Goal: Browse casually: Explore the website without a specific task or goal

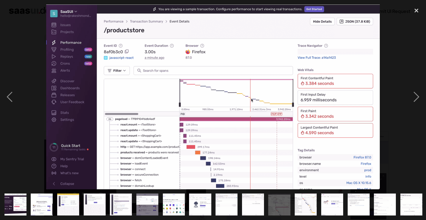
scroll to position [418, 0]
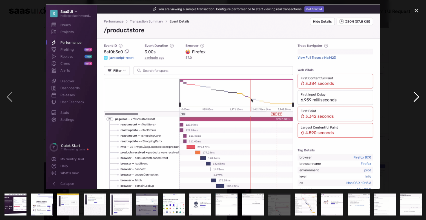
click at [413, 104] on div "next image" at bounding box center [416, 97] width 19 height 185
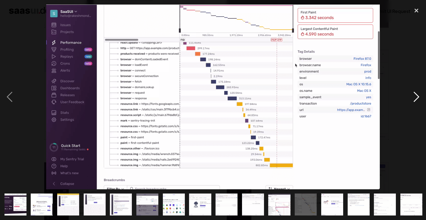
click at [413, 104] on div "next image" at bounding box center [416, 97] width 19 height 185
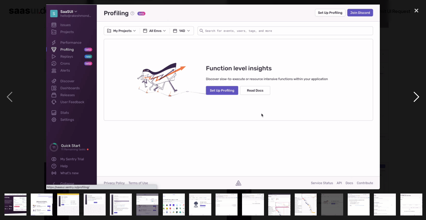
click at [413, 104] on div "next image" at bounding box center [416, 97] width 19 height 185
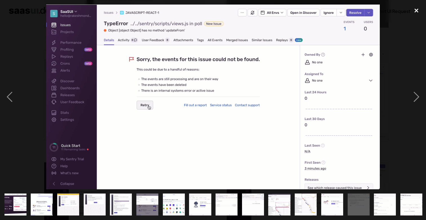
click at [416, 10] on div "close lightbox" at bounding box center [416, 11] width 19 height 12
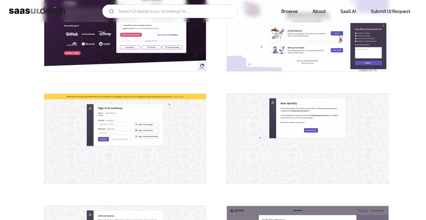
scroll to position [0, 0]
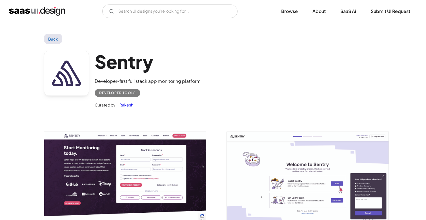
click at [52, 16] on div "V7 Labs Gen AI Application Design Best-in-class data labeling tool. GenAI Close…" at bounding box center [213, 12] width 408 height 14
click at [53, 8] on img "home" at bounding box center [37, 11] width 56 height 9
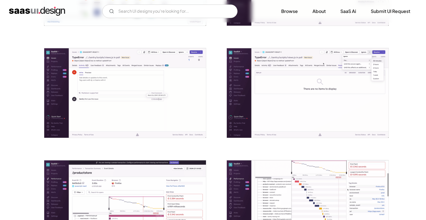
scroll to position [528, 0]
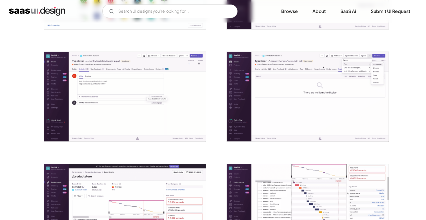
click at [250, 83] on img "open lightbox" at bounding box center [308, 97] width 162 height 90
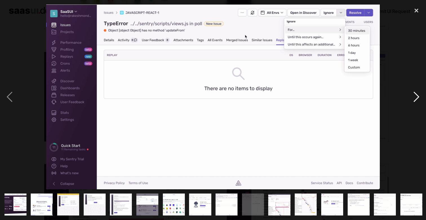
click at [411, 96] on div "next image" at bounding box center [416, 97] width 19 height 185
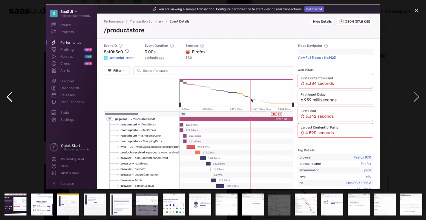
click at [18, 88] on div "previous image" at bounding box center [9, 97] width 19 height 185
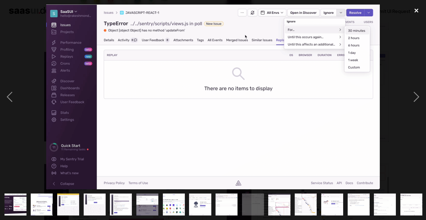
click at [416, 10] on div "close lightbox" at bounding box center [416, 11] width 19 height 12
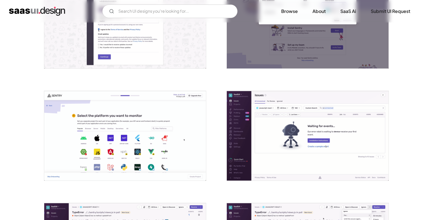
scroll to position [453, 0]
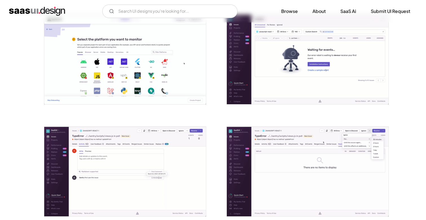
click at [157, 147] on img "open lightbox" at bounding box center [125, 172] width 162 height 90
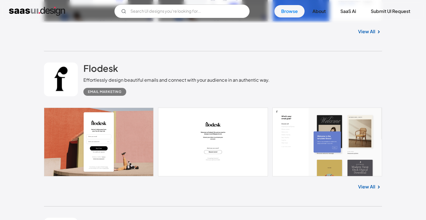
scroll to position [1049, 0]
